Goal: Find specific page/section: Find specific page/section

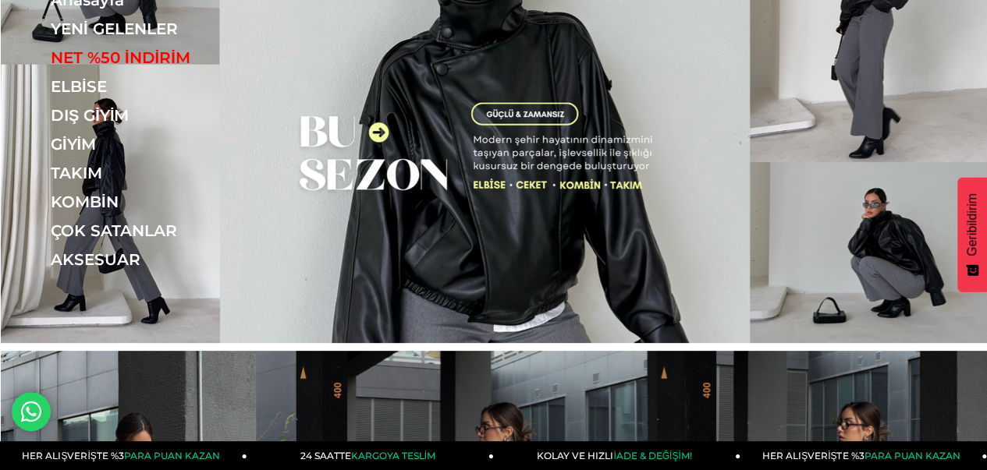
scroll to position [156, 0]
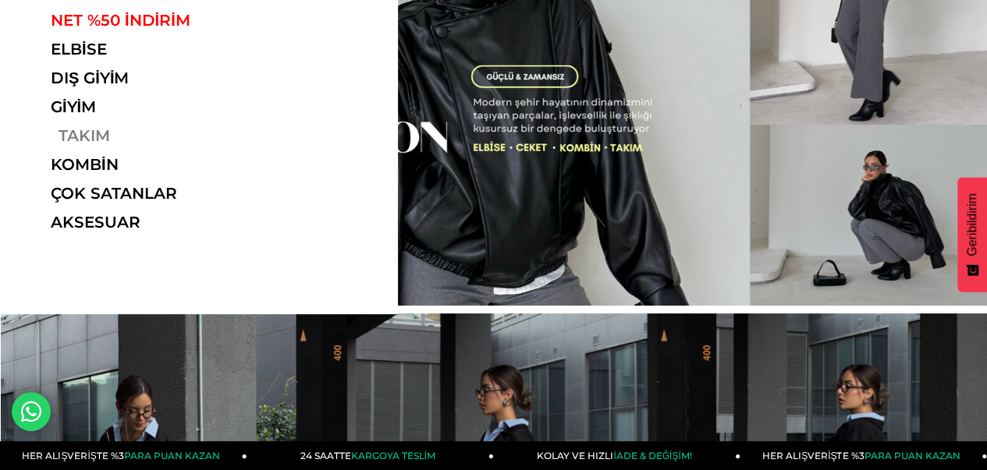
click at [83, 137] on link "TAKIM" at bounding box center [158, 135] width 215 height 19
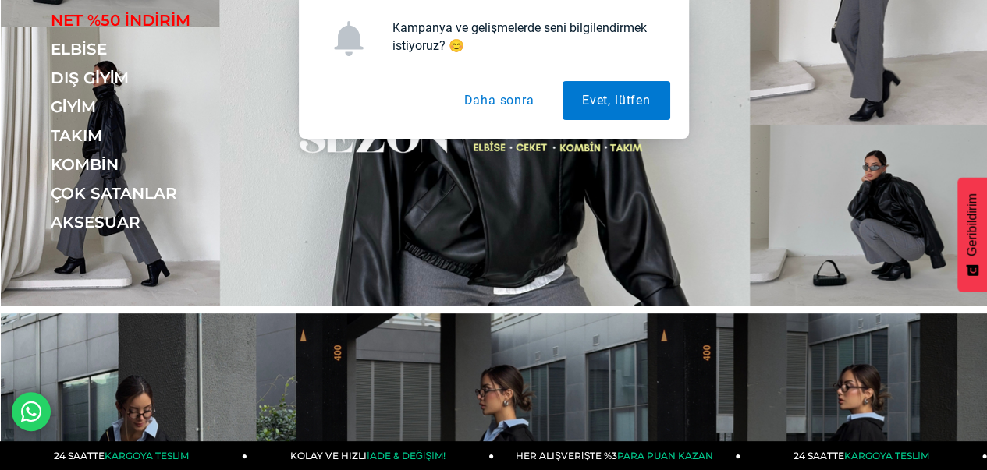
click at [502, 94] on button "Daha sonra" at bounding box center [498, 100] width 109 height 39
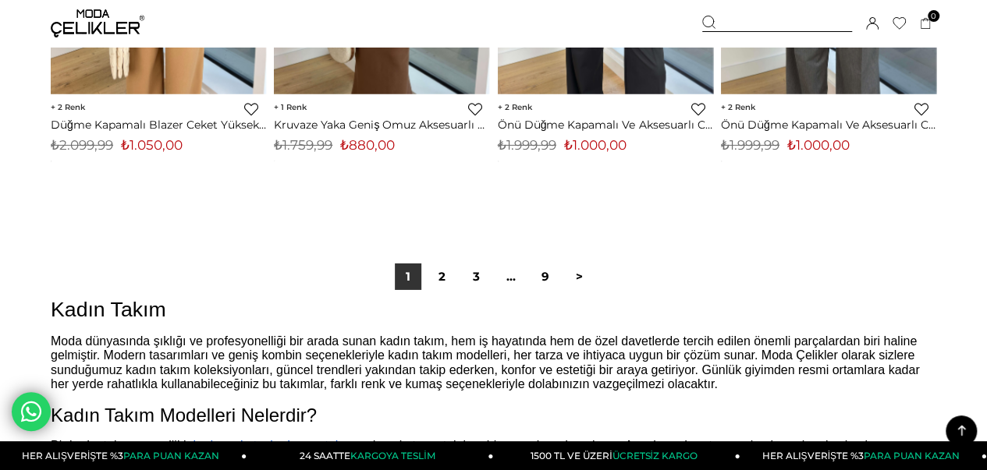
scroll to position [8426, 0]
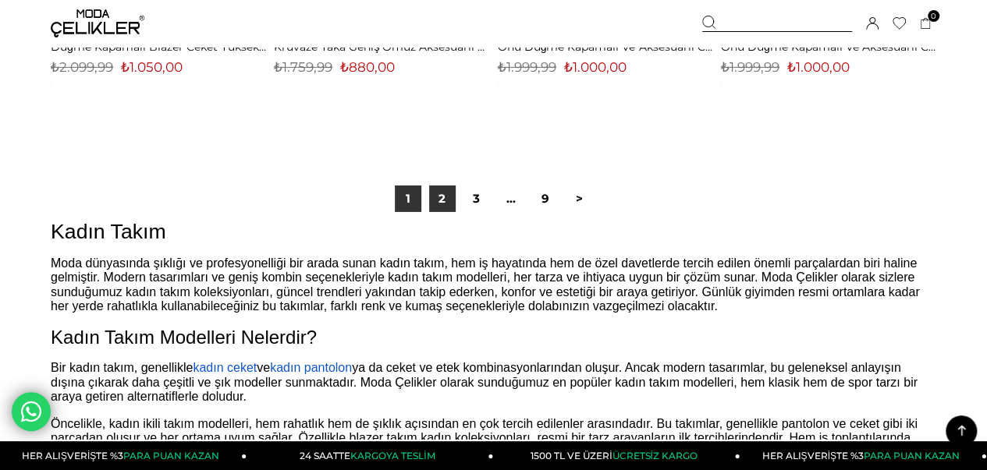
click at [442, 203] on link "2" at bounding box center [442, 199] width 27 height 27
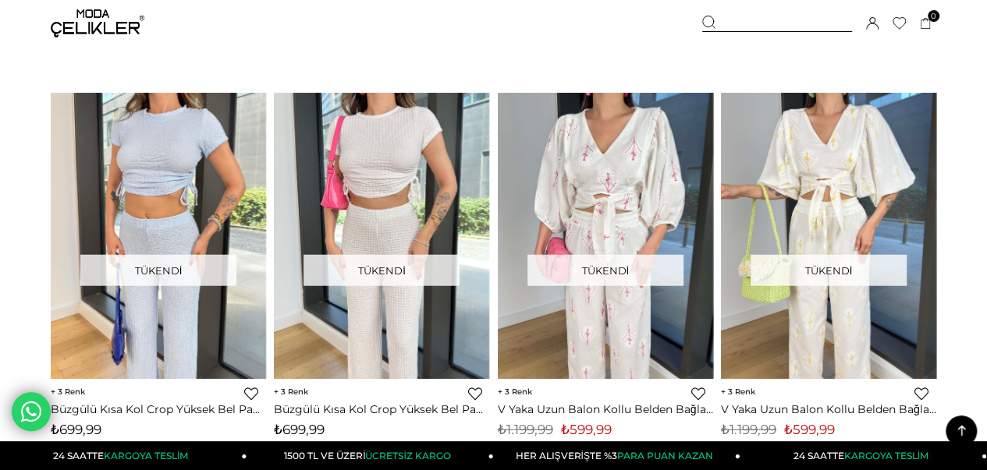
scroll to position [1794, 0]
